Goal: Use online tool/utility: Utilize a website feature to perform a specific function

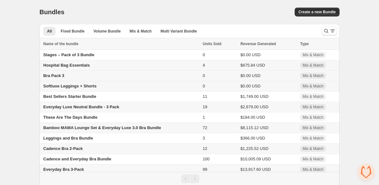
scroll to position [17, 0]
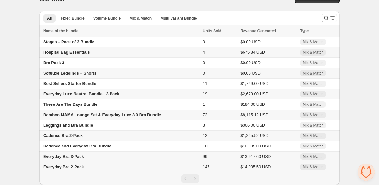
click at [76, 166] on span "Everyday Bra 2-Pack" at bounding box center [63, 167] width 41 height 5
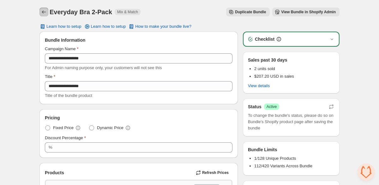
click at [44, 13] on icon "Back" at bounding box center [44, 12] width 6 height 6
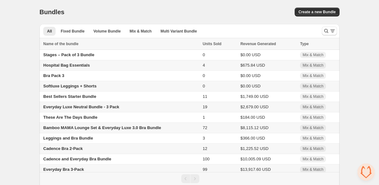
scroll to position [17, 0]
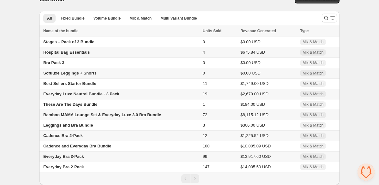
click at [80, 157] on span "Everyday Bra 3-Pack" at bounding box center [63, 156] width 41 height 5
